Goal: Check status

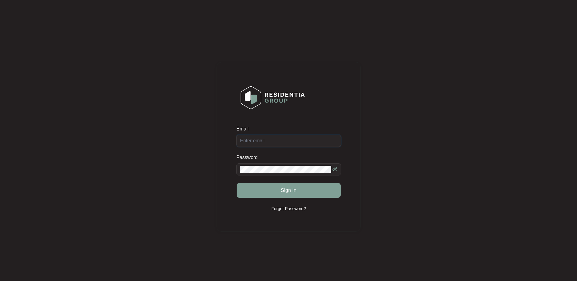
click at [278, 145] on input "Email" at bounding box center [288, 141] width 105 height 12
paste input "[EMAIL_ADDRESS][DOMAIN_NAME]"
type input "[EMAIL_ADDRESS][DOMAIN_NAME]"
click at [271, 163] on div "Password" at bounding box center [288, 158] width 105 height 9
click at [295, 191] on span "Sign in" at bounding box center [289, 190] width 16 height 7
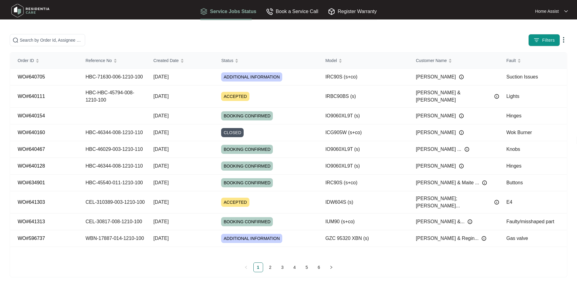
click at [81, 253] on div "Order ID Reference No Created Date Status Model Customer Name Fault WO#640705 H…" at bounding box center [288, 155] width 556 height 205
click at [270, 266] on link "2" at bounding box center [270, 267] width 9 height 9
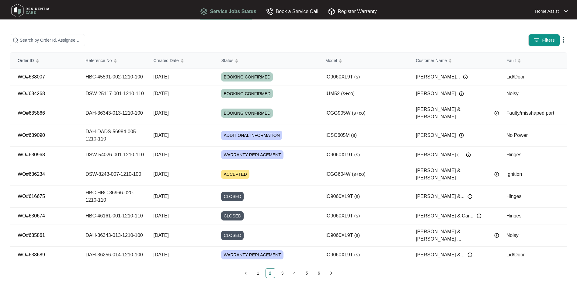
click at [280, 268] on link "3" at bounding box center [282, 272] width 9 height 9
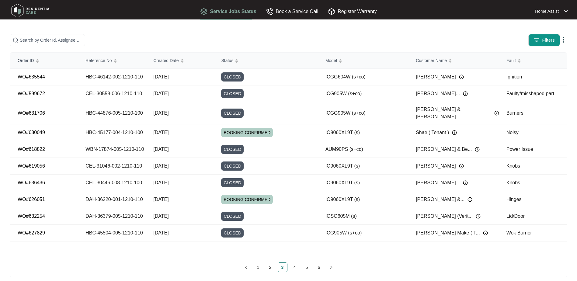
click at [296, 266] on link "4" at bounding box center [294, 267] width 9 height 9
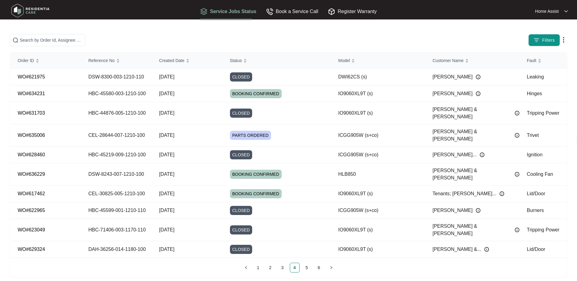
click at [307, 265] on link "5" at bounding box center [306, 267] width 9 height 9
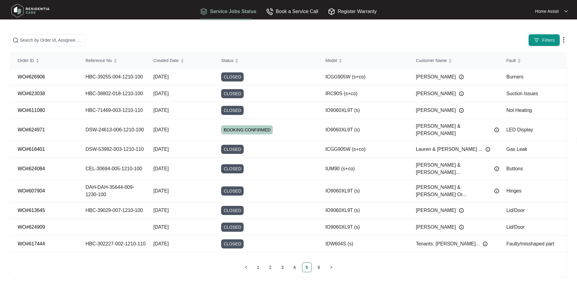
click at [317, 269] on link "6" at bounding box center [318, 267] width 9 height 9
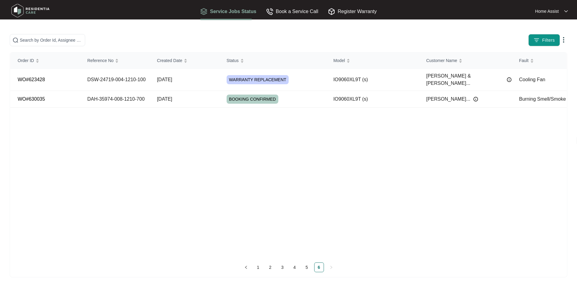
drag, startPoint x: 473, startPoint y: 155, endPoint x: 501, endPoint y: 178, distance: 36.2
click at [501, 178] on div "Order ID Reference No Created Date Status Model Customer Name Fault WO#623428 D…" at bounding box center [288, 155] width 556 height 205
drag, startPoint x: 23, startPoint y: 249, endPoint x: 27, endPoint y: 249, distance: 3.4
click at [24, 249] on div "Order ID Reference No Created Date Status Model Customer Name Fault WO#623428 D…" at bounding box center [288, 155] width 556 height 205
